Goal: Find contact information: Find contact information

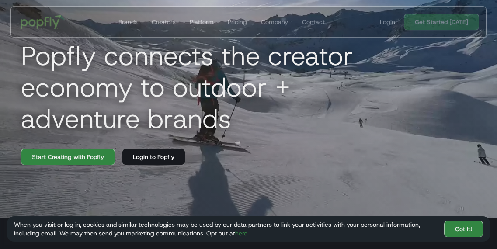
scroll to position [26, 0]
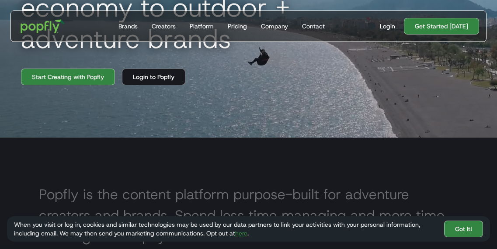
scroll to position [106, 0]
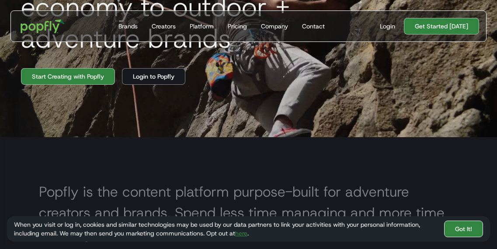
click at [462, 229] on link "Got It!" at bounding box center [463, 229] width 39 height 17
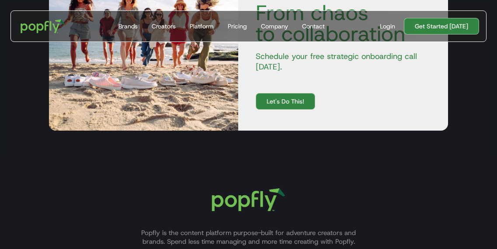
scroll to position [2226, 0]
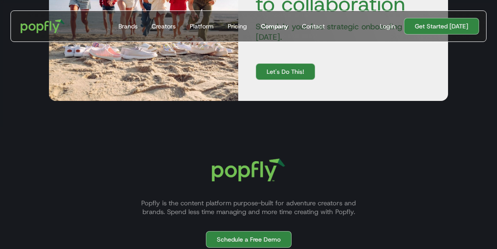
click at [286, 25] on div "Company" at bounding box center [274, 26] width 27 height 9
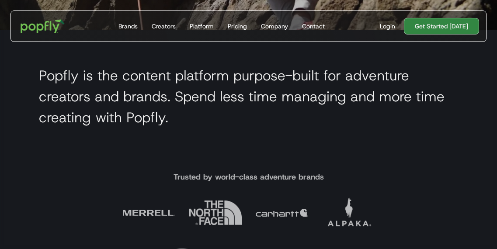
scroll to position [0, 3]
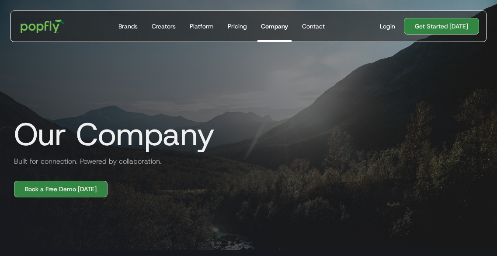
click at [279, 30] on div "Company" at bounding box center [274, 26] width 27 height 9
click at [314, 26] on div "Contact" at bounding box center [313, 26] width 23 height 9
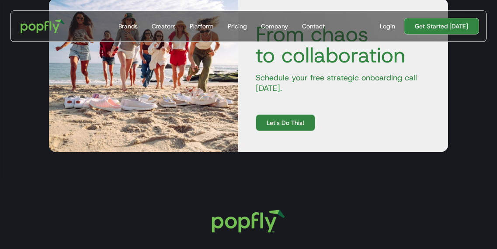
scroll to position [2358, 0]
